Goal: Check status: Check status

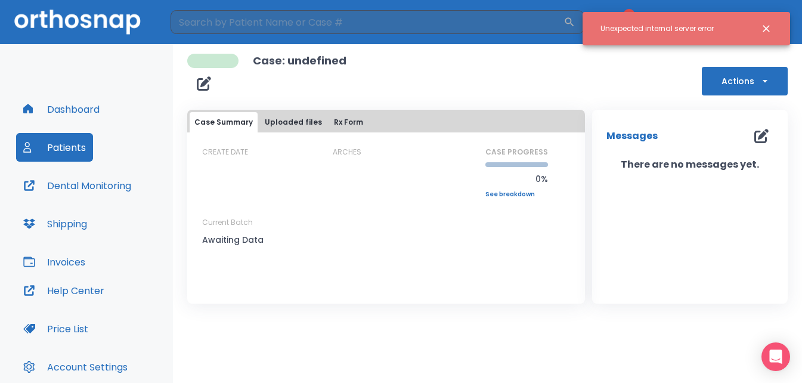
drag, startPoint x: 765, startPoint y: 27, endPoint x: 739, endPoint y: 41, distance: 29.3
click at [765, 28] on icon "Close notification" at bounding box center [766, 28] width 7 height 7
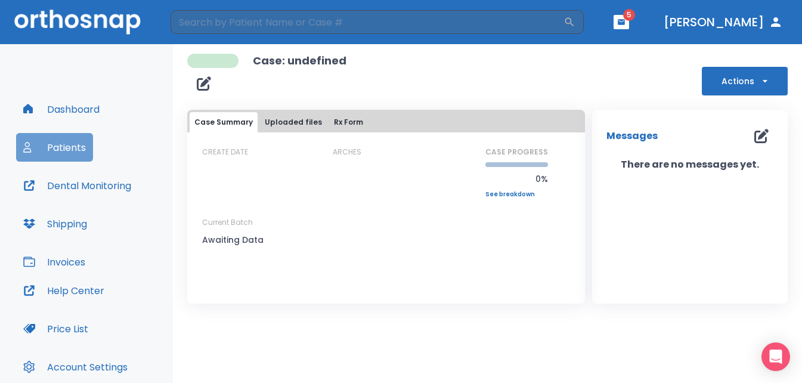
click at [73, 146] on button "Patients" at bounding box center [54, 147] width 77 height 29
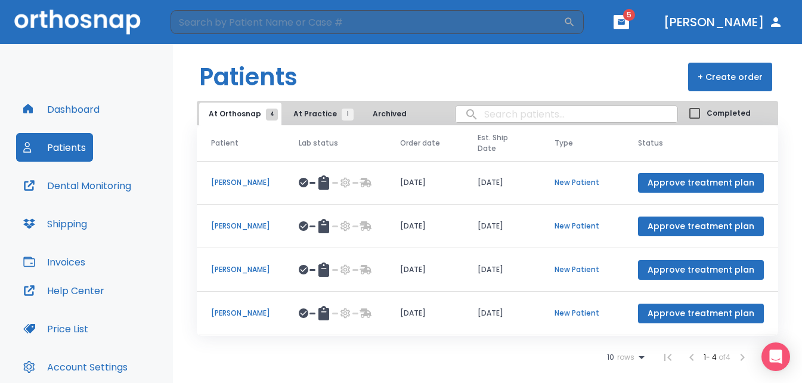
click at [258, 181] on p "[PERSON_NAME]" at bounding box center [240, 182] width 59 height 11
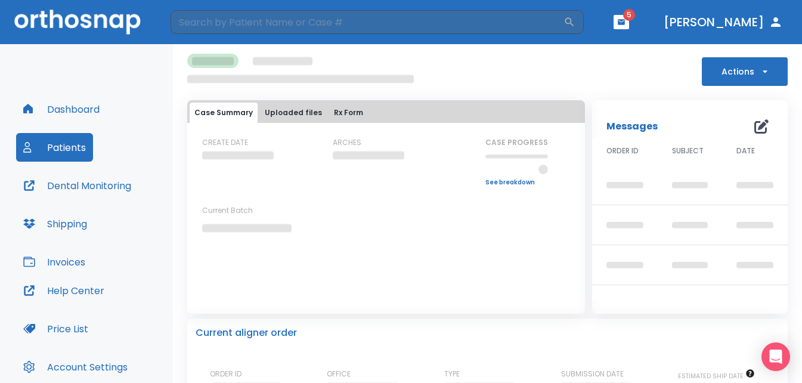
click at [78, 106] on button "Dashboard" at bounding box center [61, 109] width 91 height 29
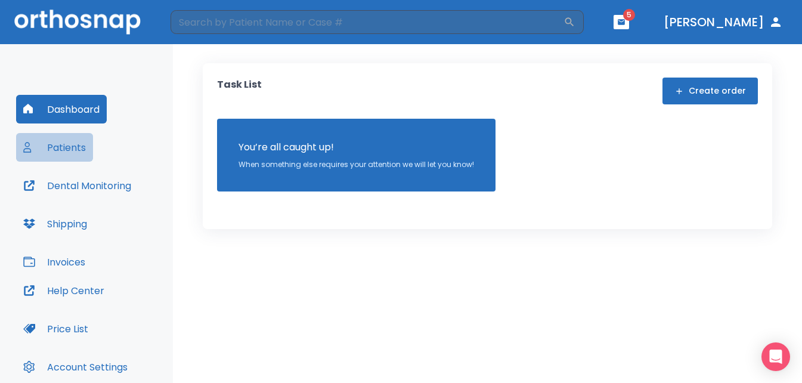
click at [63, 145] on button "Patients" at bounding box center [54, 147] width 77 height 29
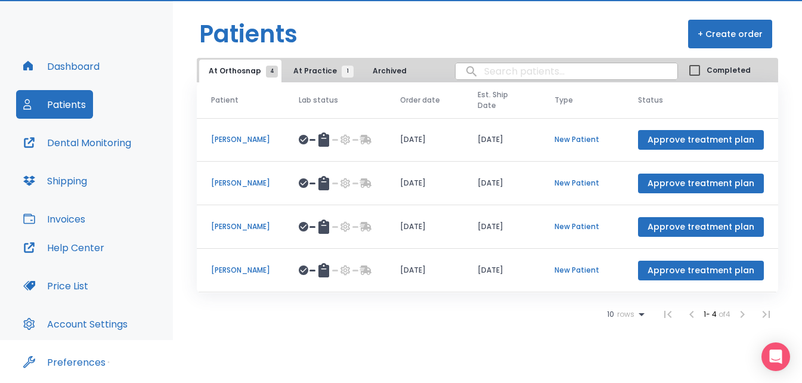
scroll to position [86, 0]
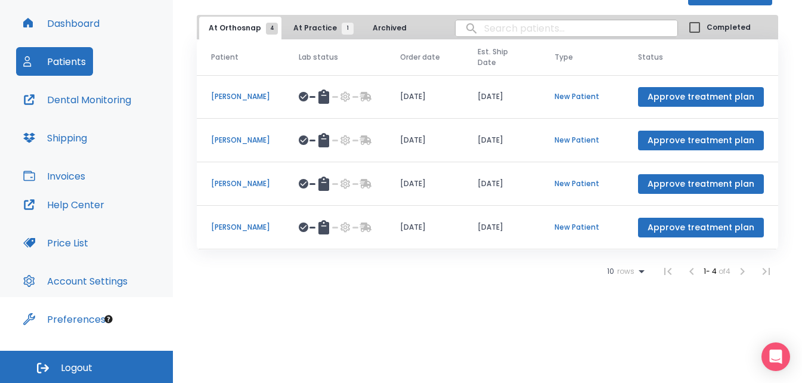
click at [265, 96] on p "[PERSON_NAME]" at bounding box center [240, 96] width 59 height 11
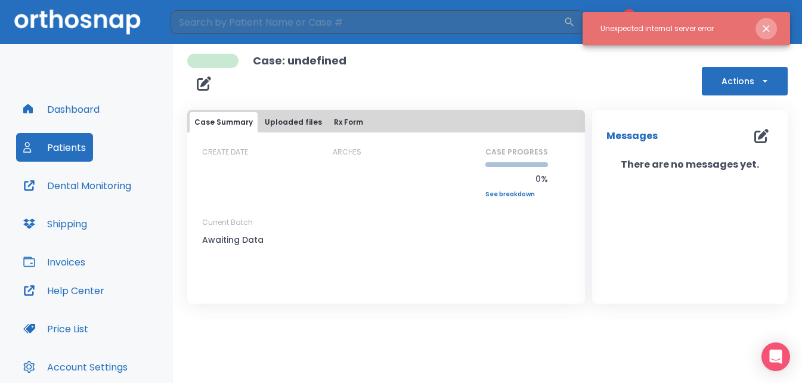
click at [767, 27] on icon "Close notification" at bounding box center [766, 28] width 7 height 7
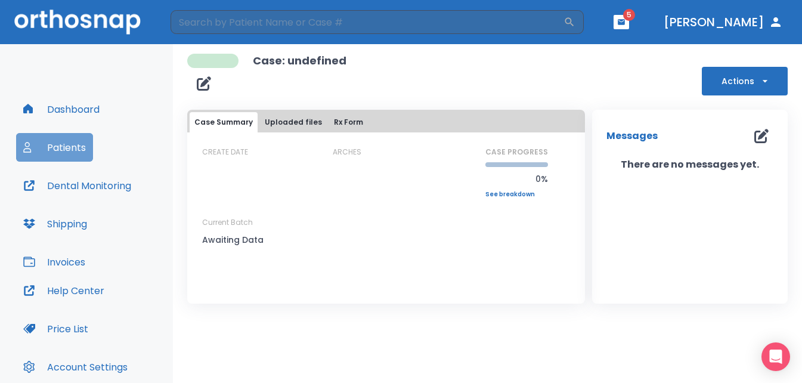
click at [69, 145] on button "Patients" at bounding box center [54, 147] width 77 height 29
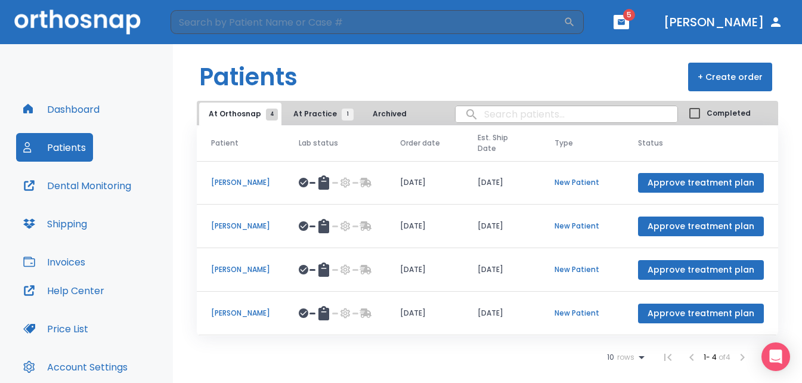
click at [237, 270] on p "[PERSON_NAME]" at bounding box center [240, 269] width 59 height 11
